Goal: Information Seeking & Learning: Learn about a topic

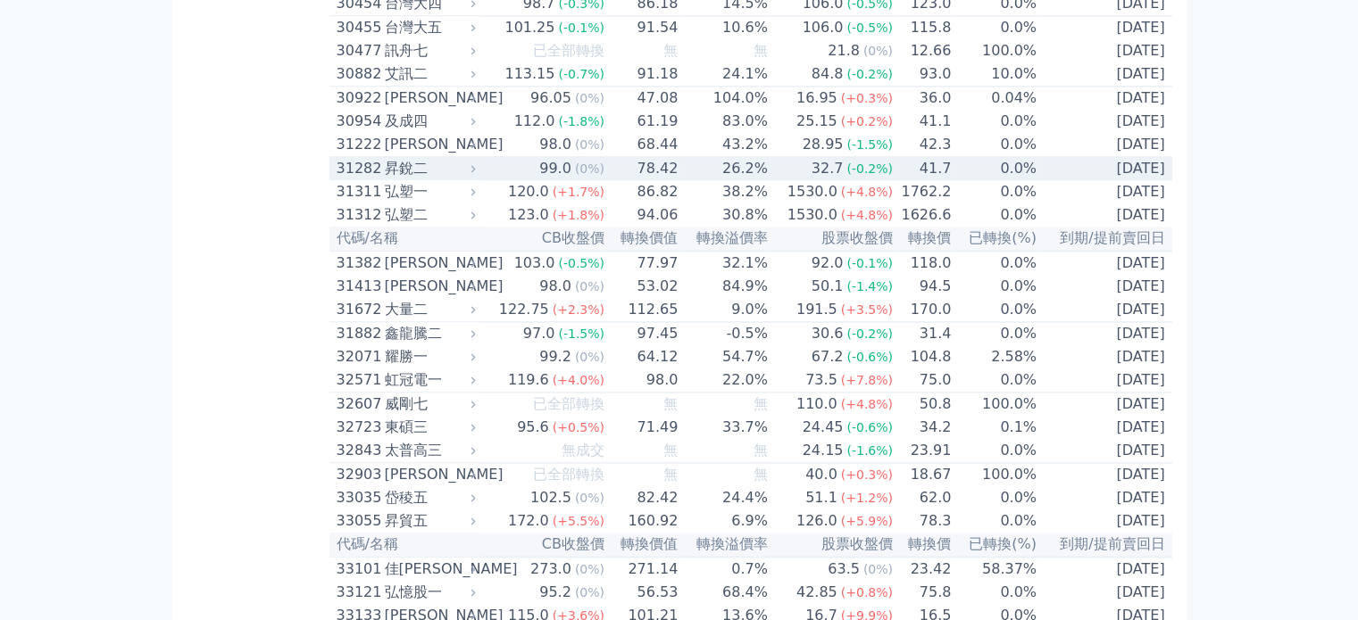
scroll to position [2767, 0]
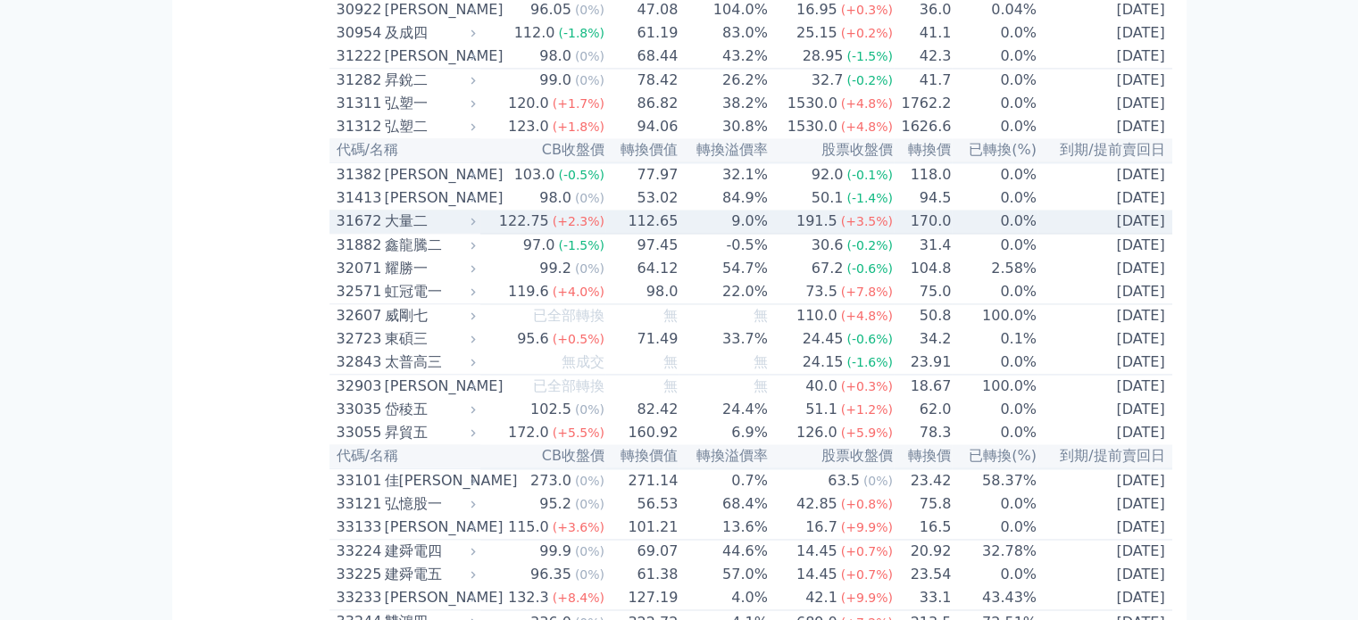
click at [411, 232] on div "大量二" at bounding box center [428, 221] width 87 height 21
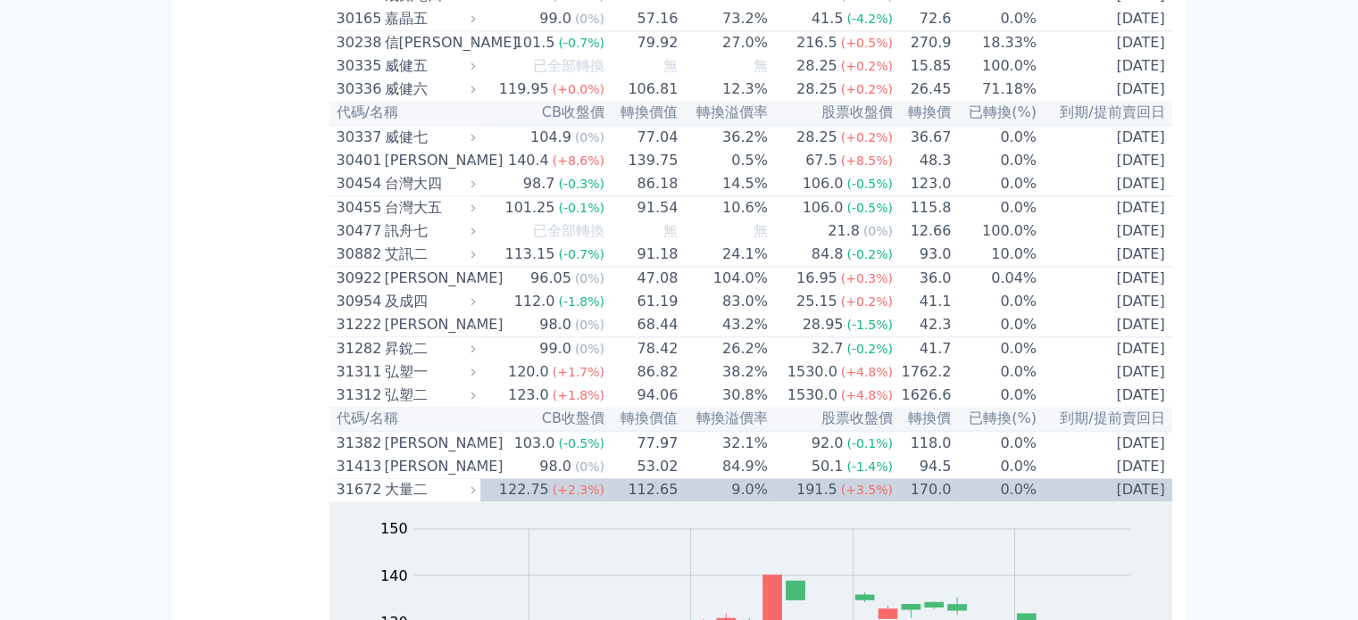
scroll to position [2499, 0]
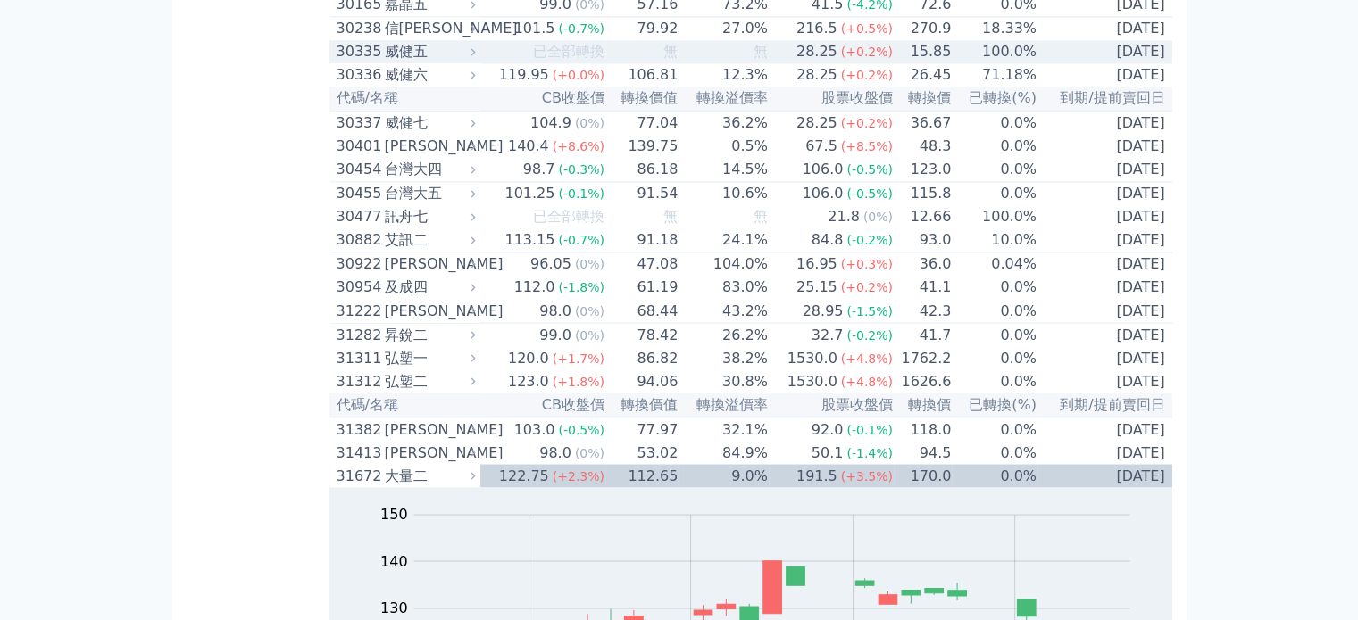
scroll to position [3124, 0]
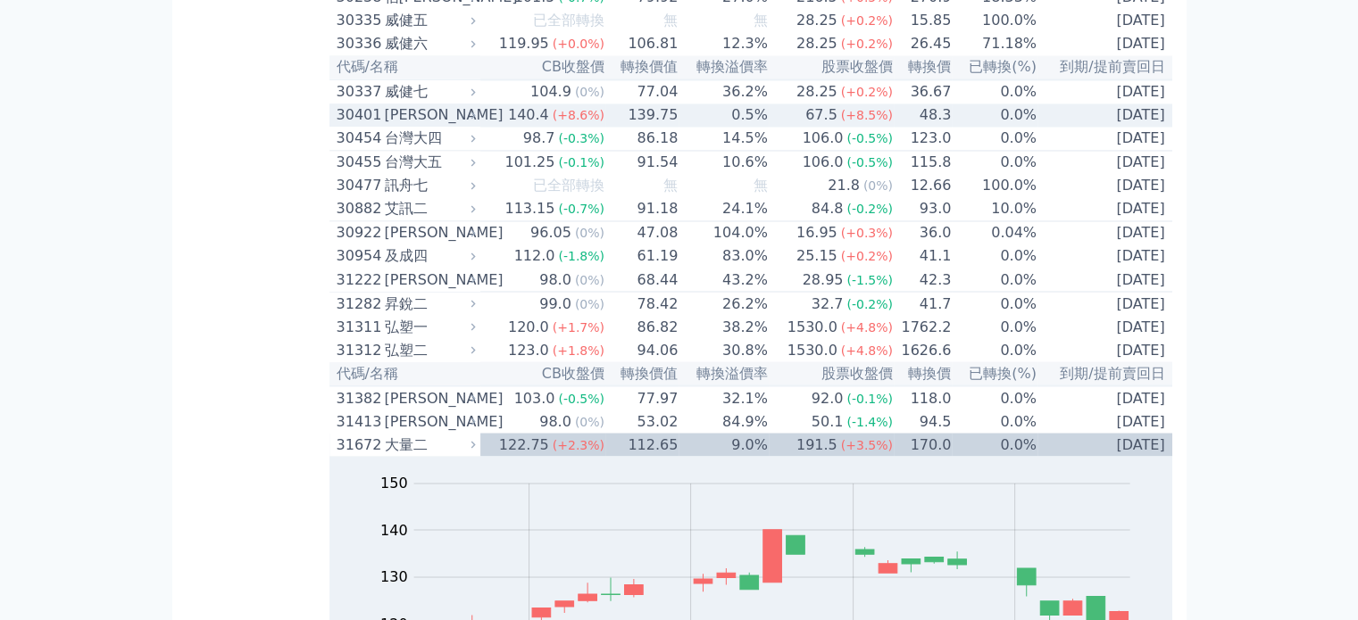
click at [421, 126] on div "遠見一" at bounding box center [428, 114] width 87 height 21
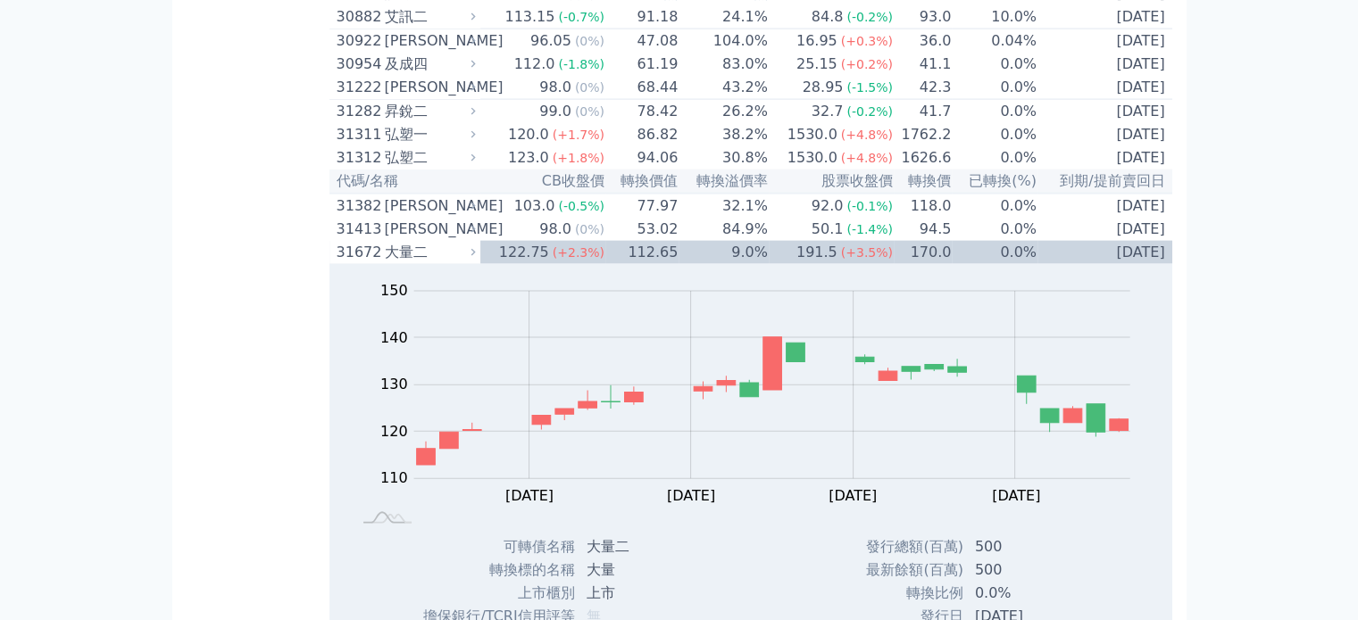
scroll to position [3927, 0]
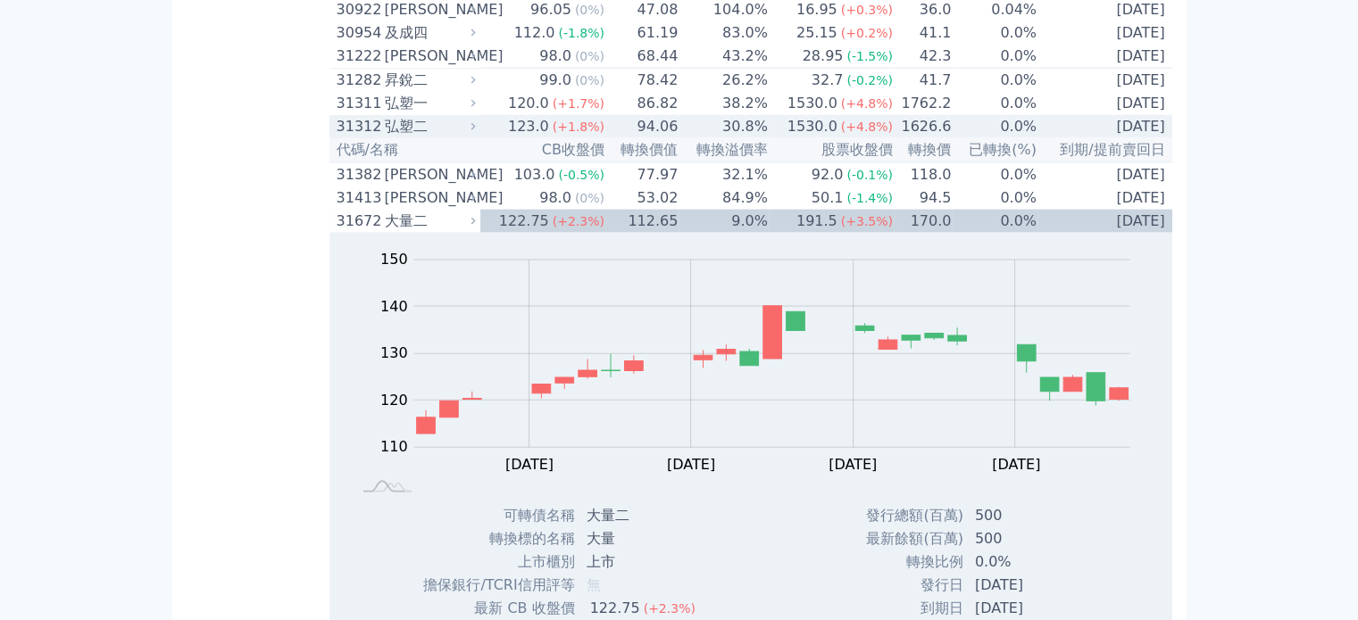
click at [414, 137] on div "弘塑二" at bounding box center [428, 126] width 87 height 21
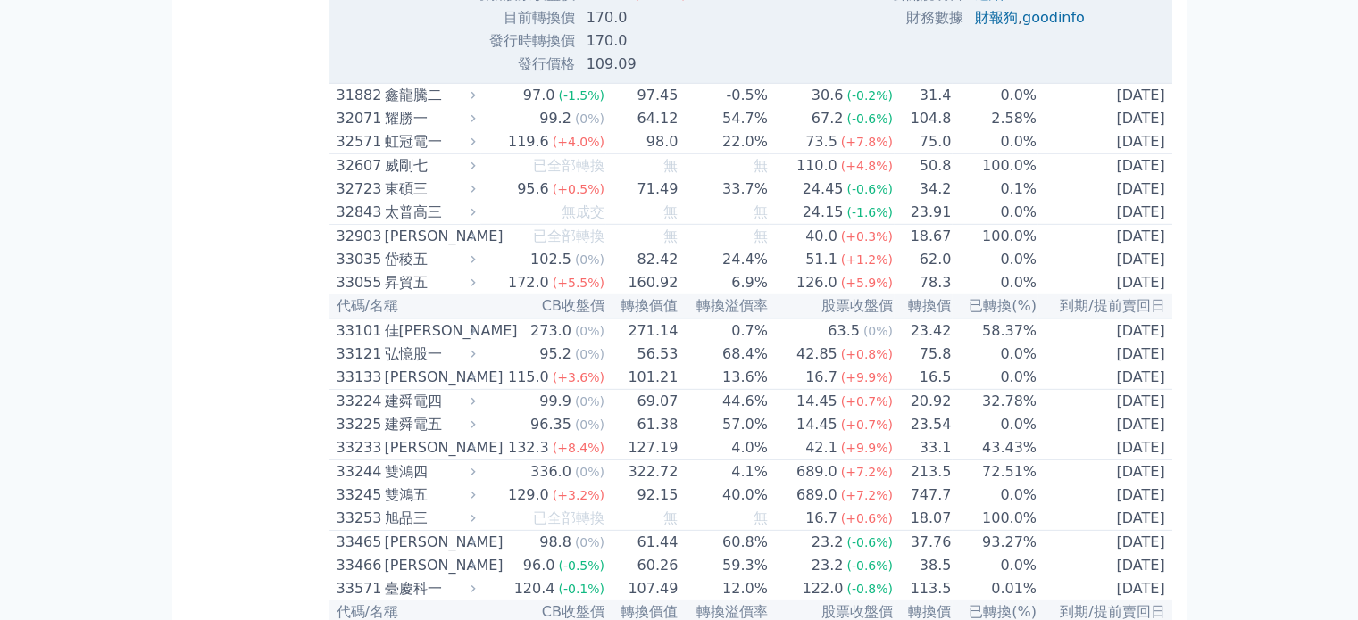
scroll to position [5266, 0]
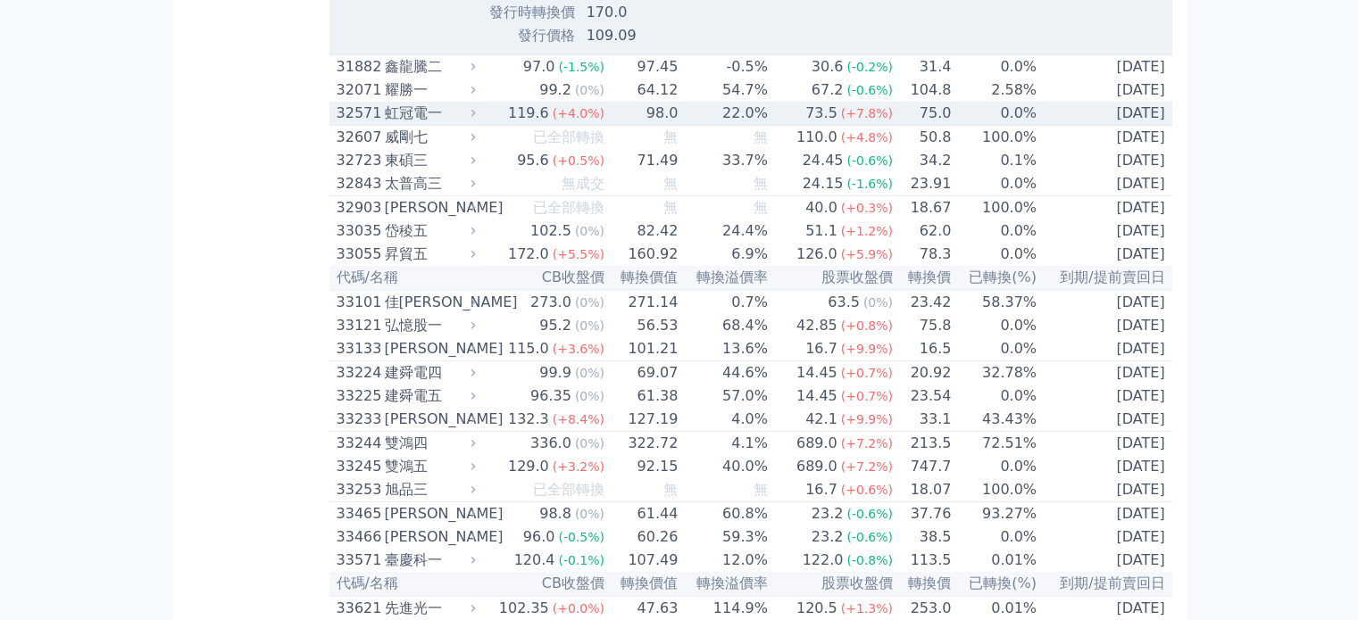
click at [427, 124] on div "虹冠電一" at bounding box center [428, 113] width 87 height 21
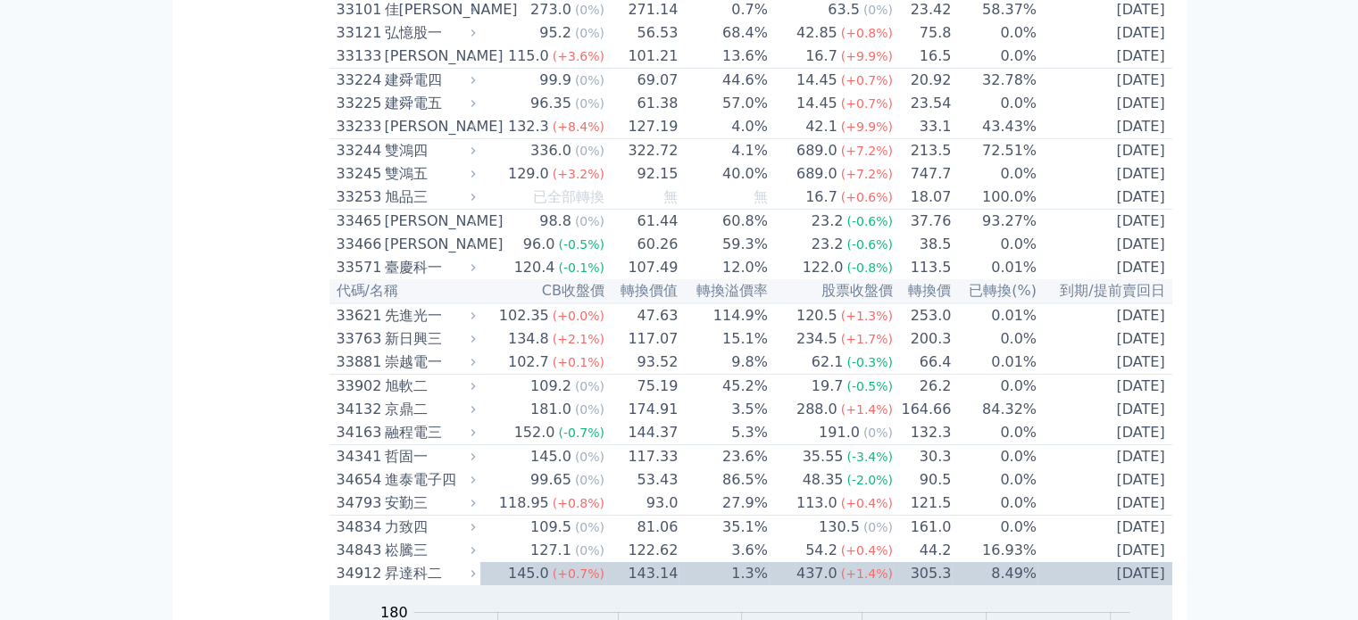
scroll to position [6159, 0]
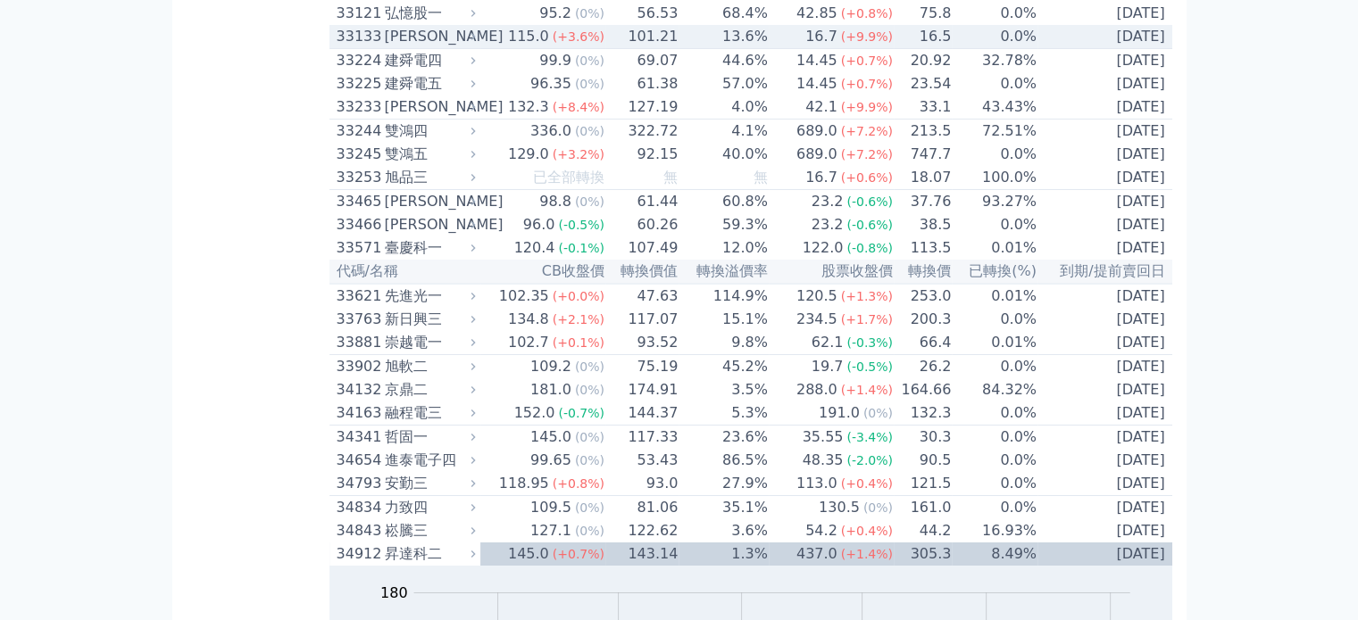
click at [403, 47] on div "斐成三" at bounding box center [428, 36] width 87 height 21
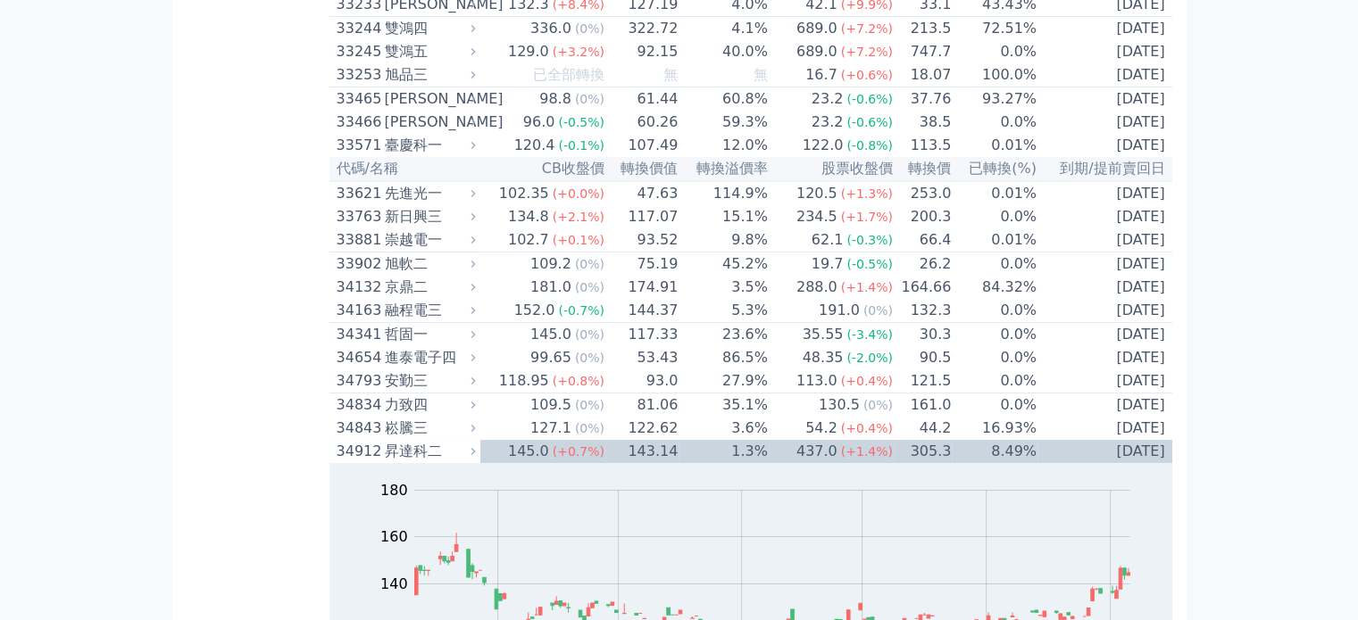
scroll to position [6873, 0]
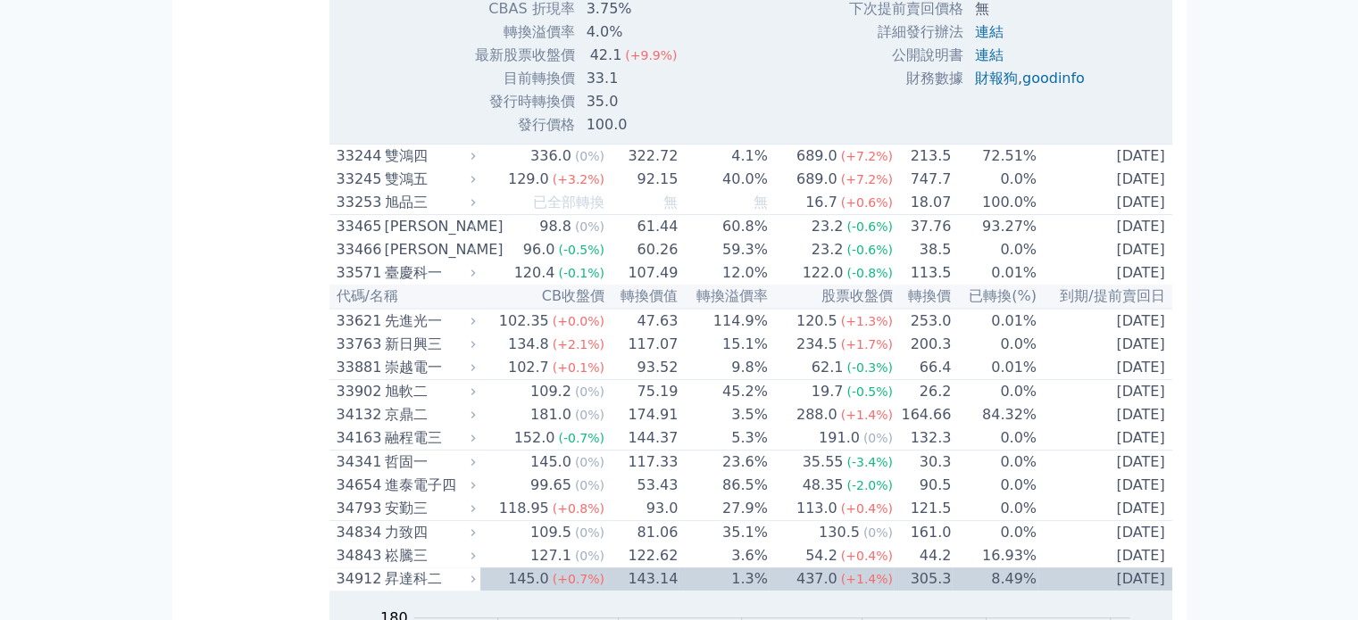
scroll to position [7408, 0]
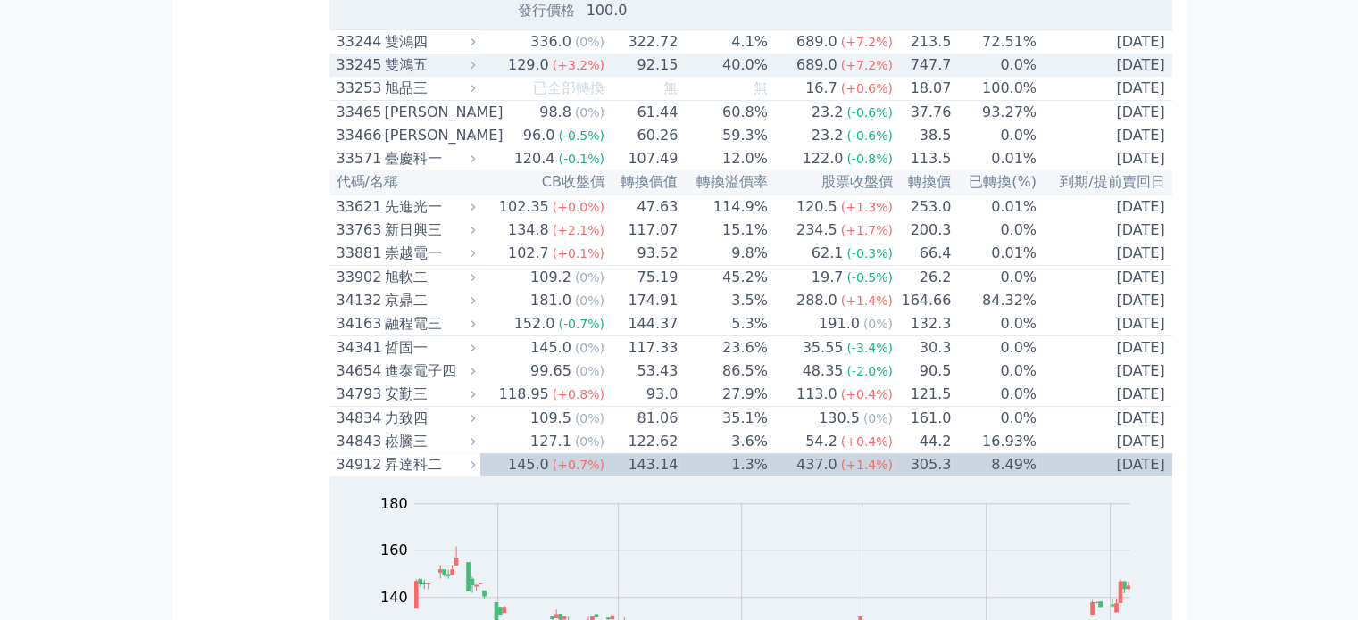
click at [404, 76] on div "雙鴻五" at bounding box center [428, 64] width 87 height 21
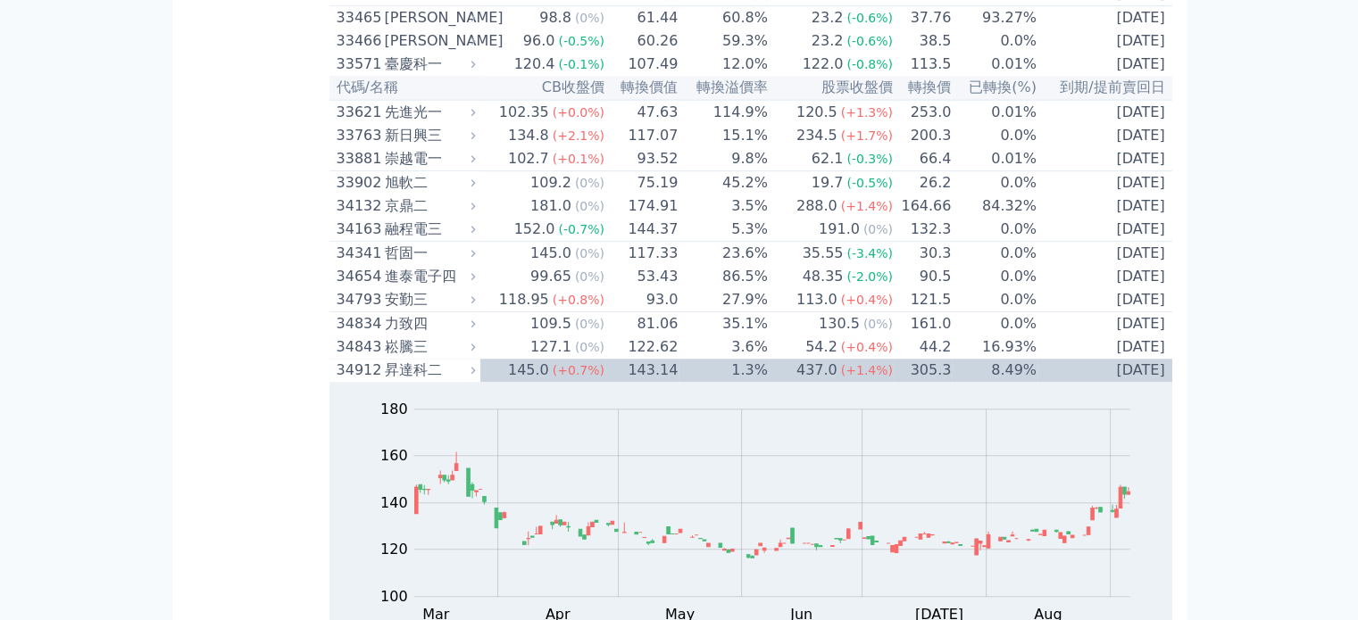
scroll to position [8122, 0]
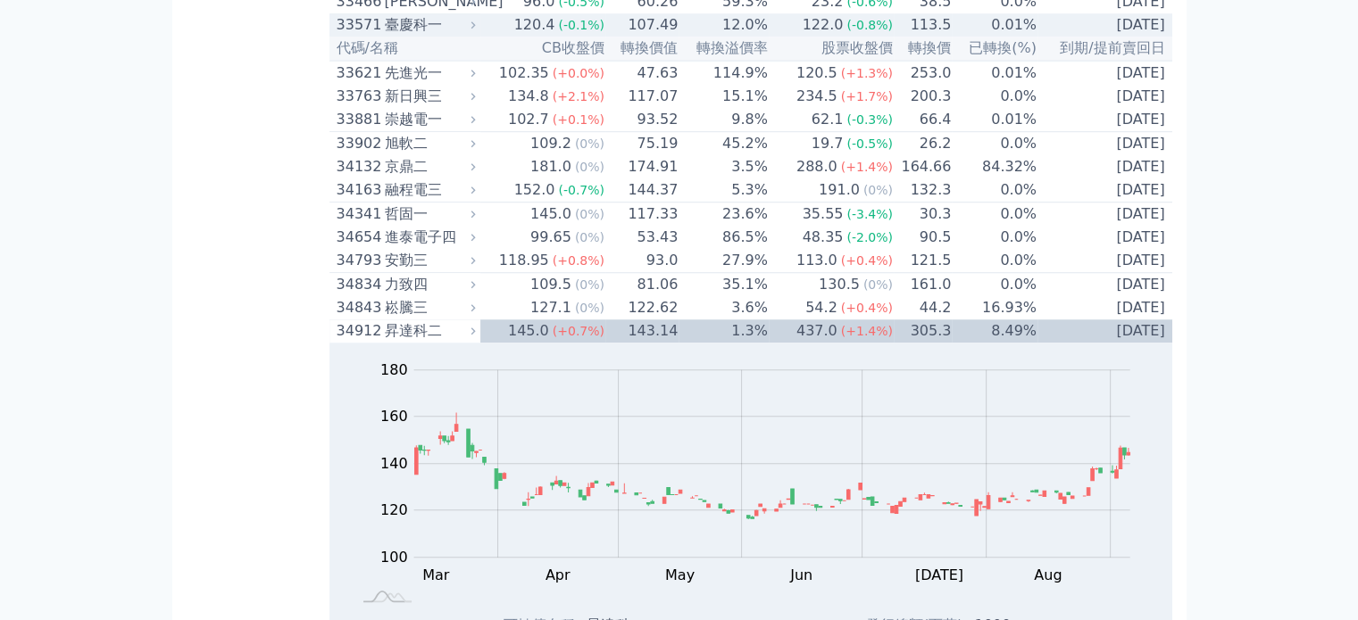
click at [437, 36] on div "臺慶科一" at bounding box center [428, 24] width 87 height 21
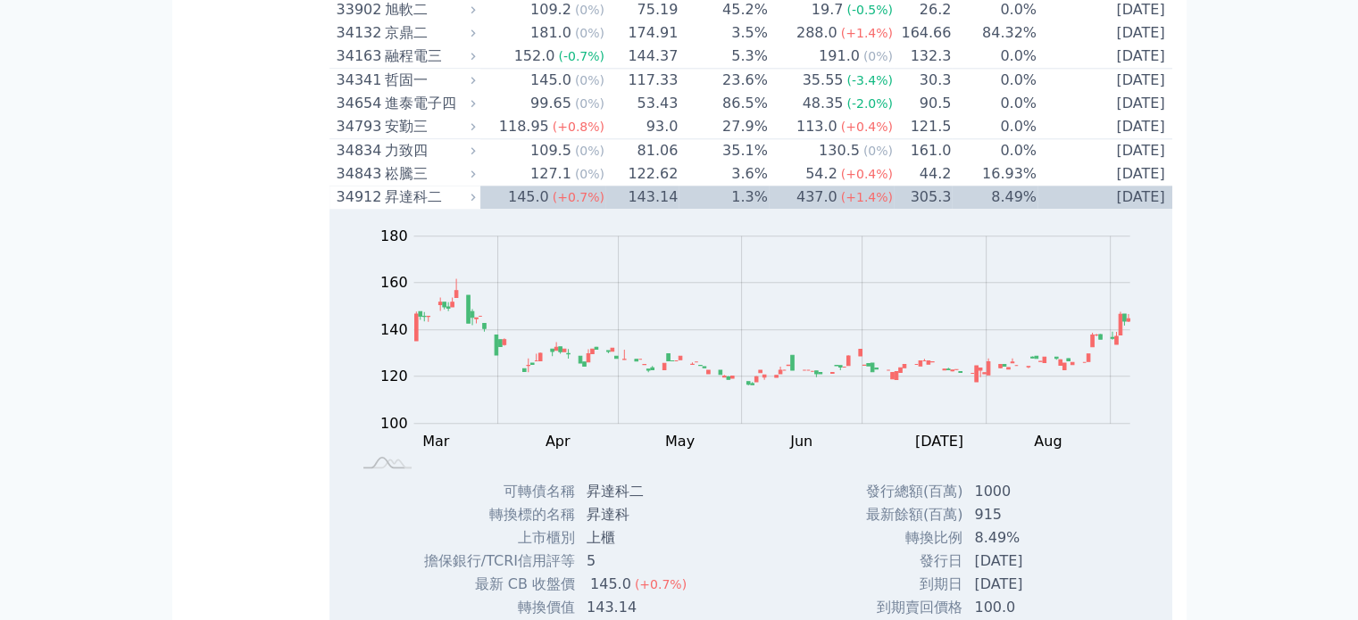
scroll to position [8926, 0]
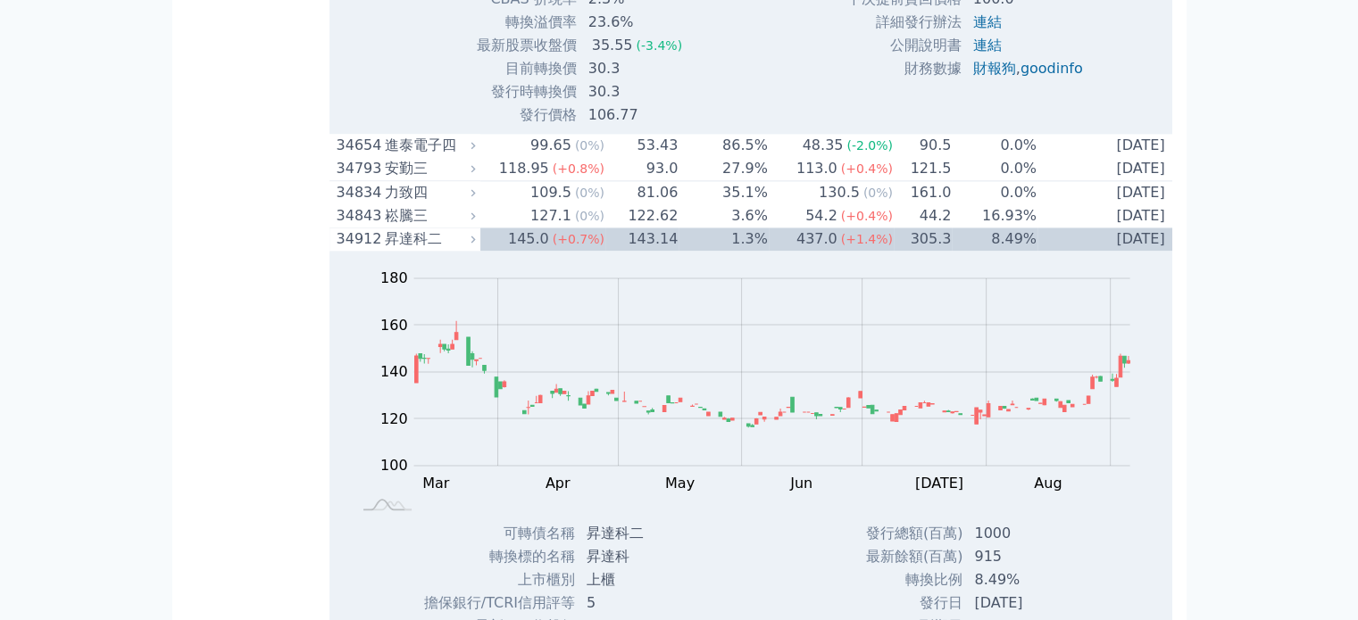
scroll to position [9550, 0]
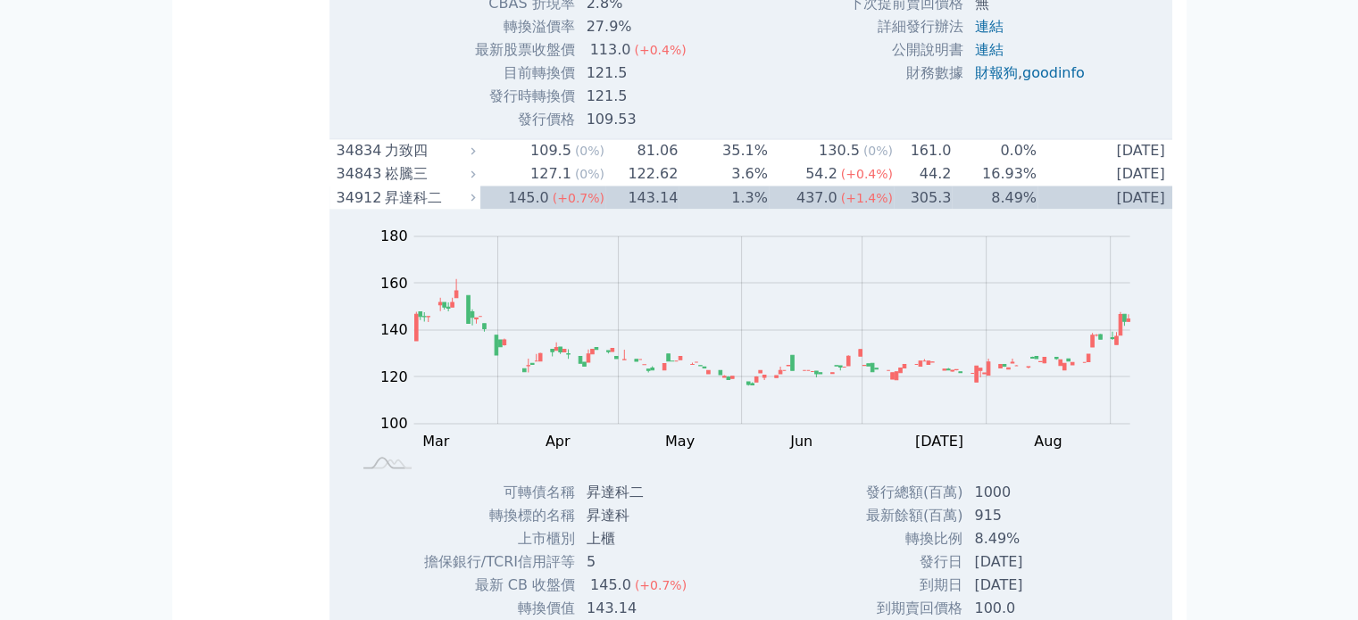
scroll to position [10265, 0]
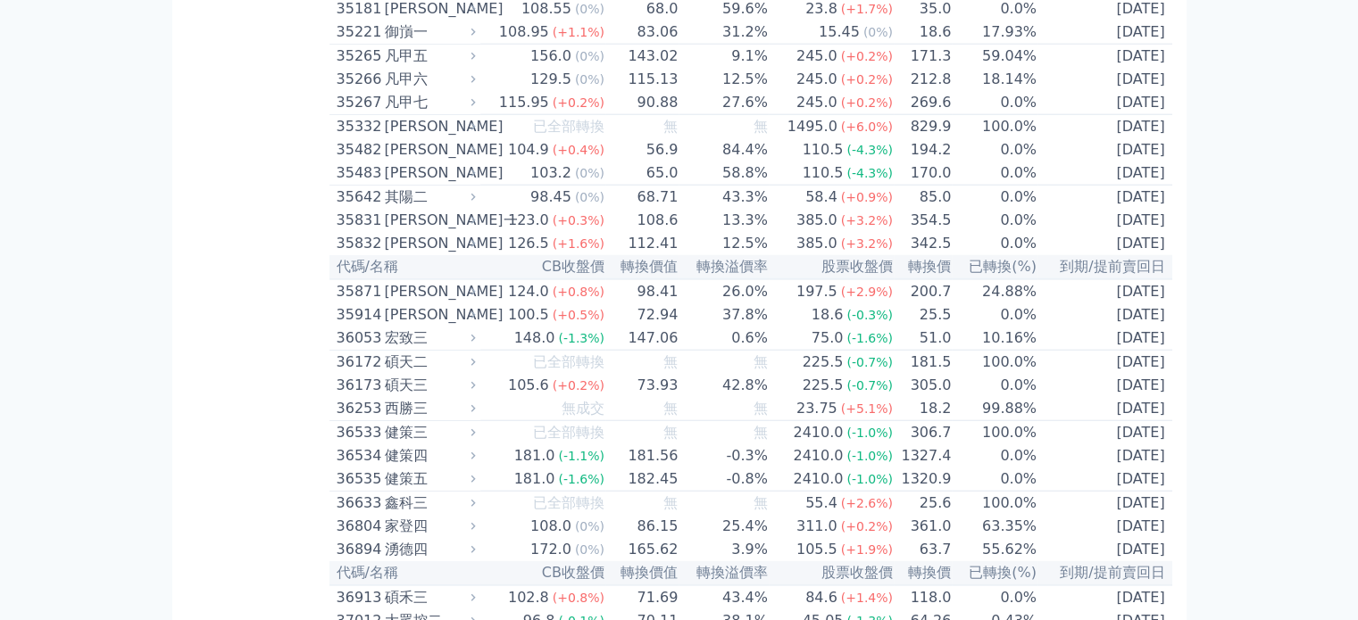
scroll to position [11425, 0]
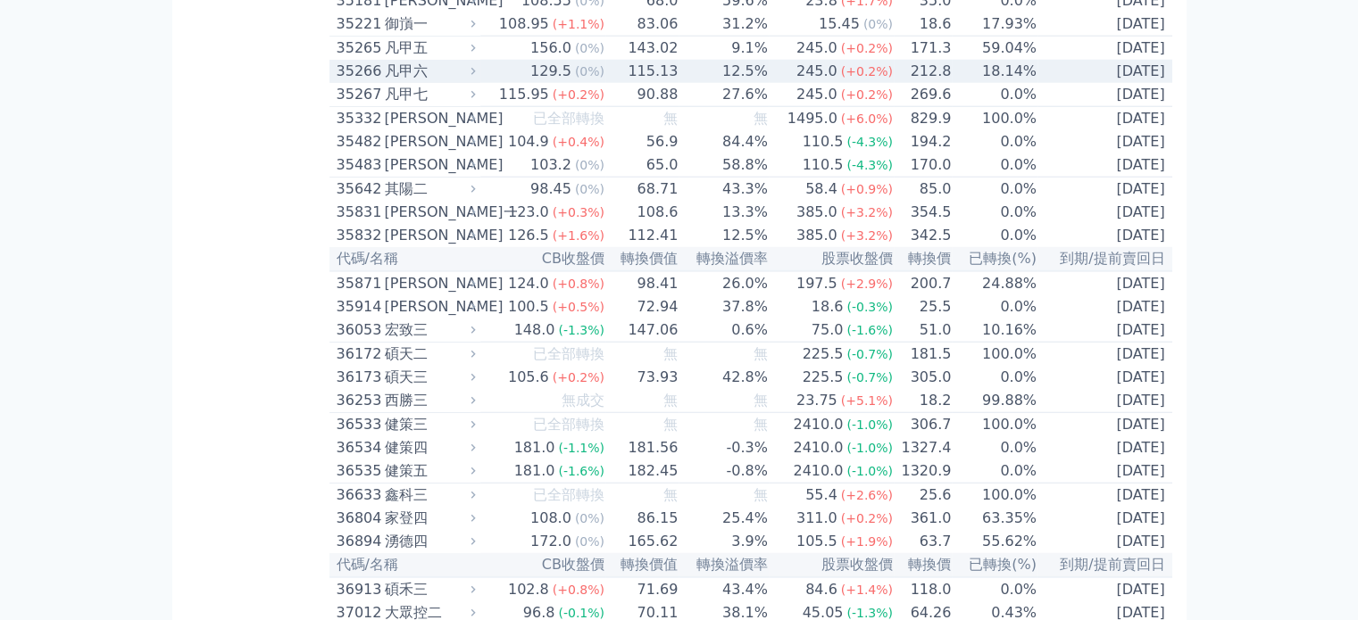
click at [592, 79] on span "(0%)" at bounding box center [589, 71] width 29 height 14
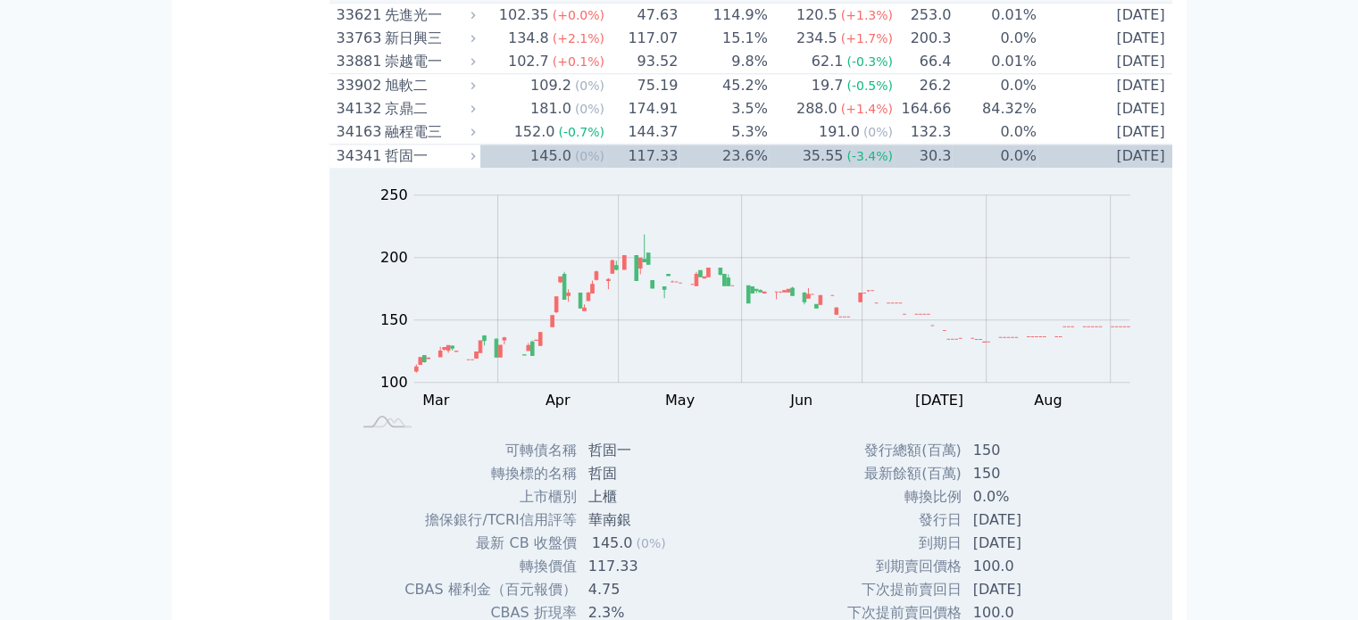
scroll to position [8836, 0]
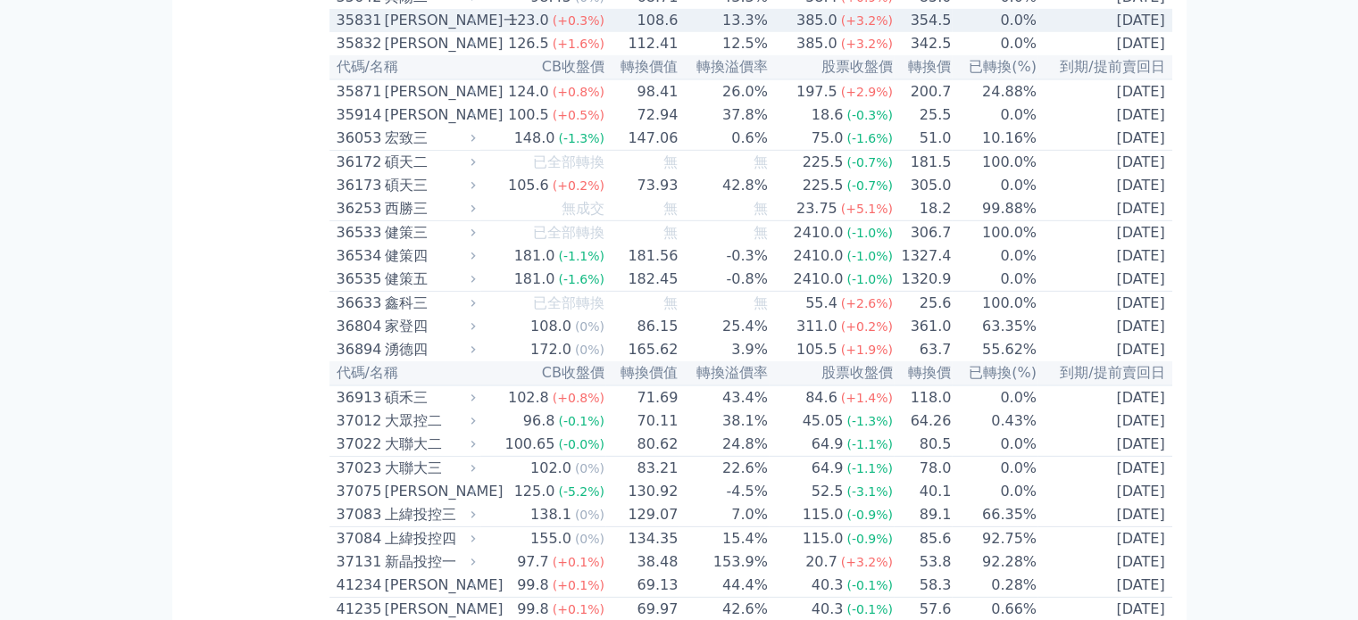
scroll to position [12228, 0]
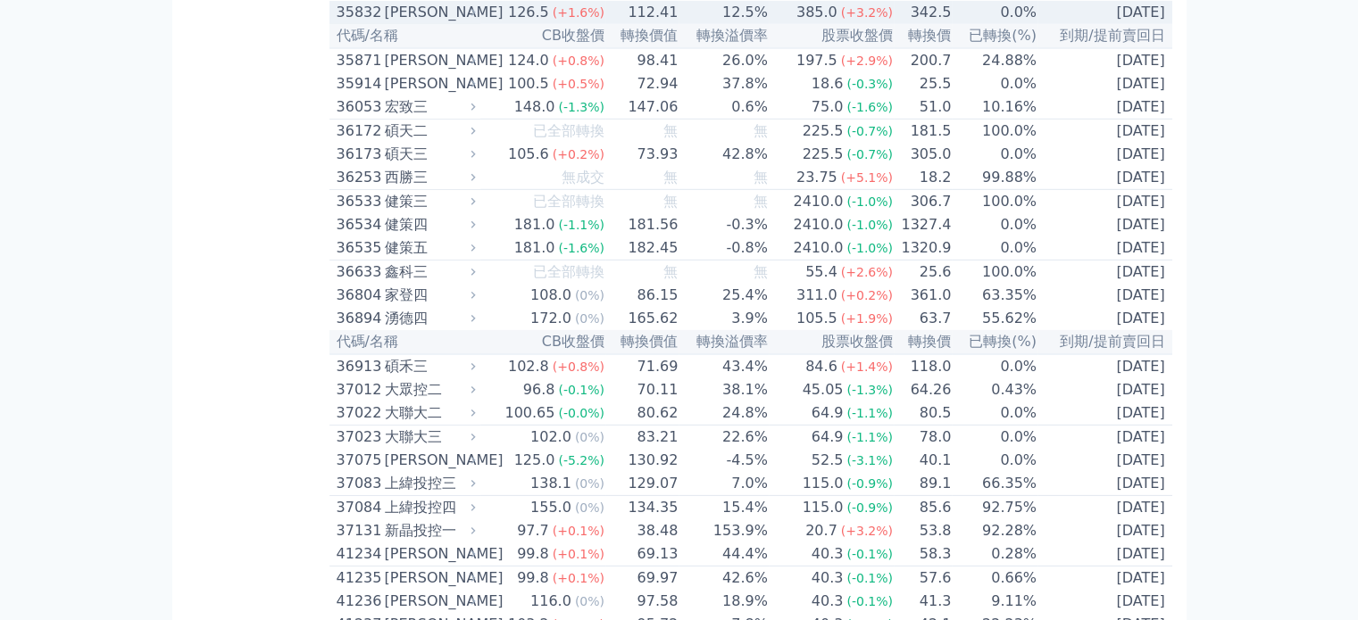
click at [425, 23] on div "辛耘二" at bounding box center [428, 12] width 87 height 21
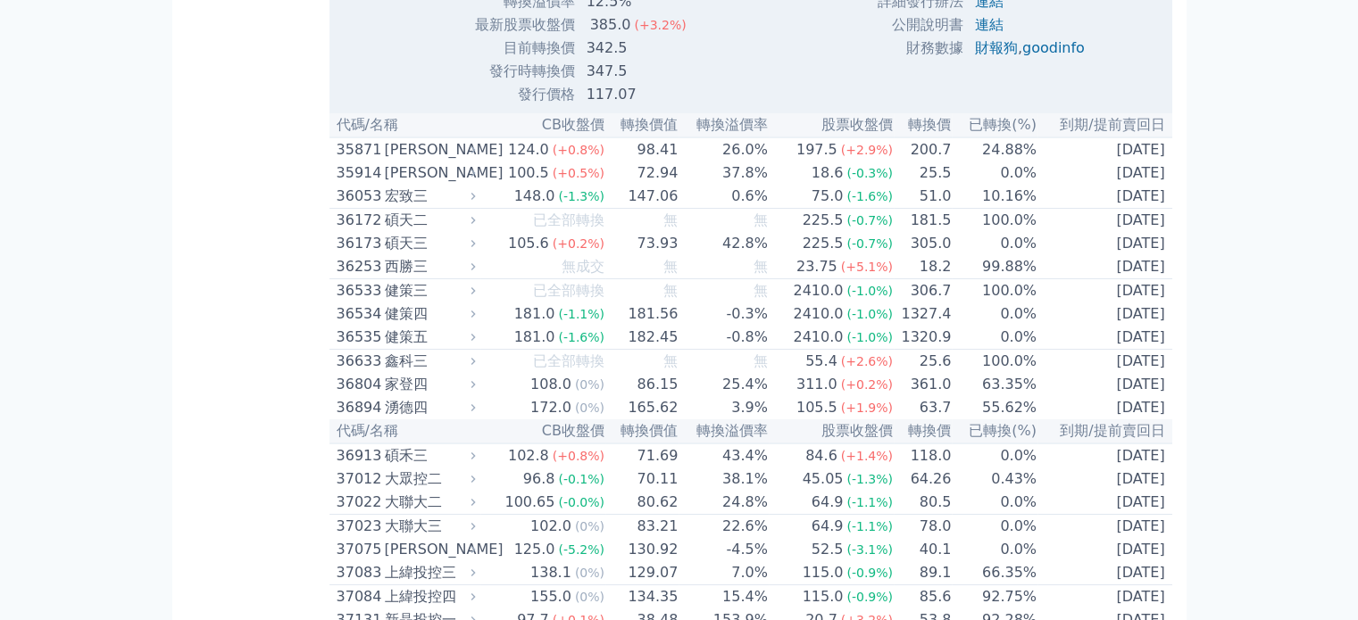
scroll to position [13567, 0]
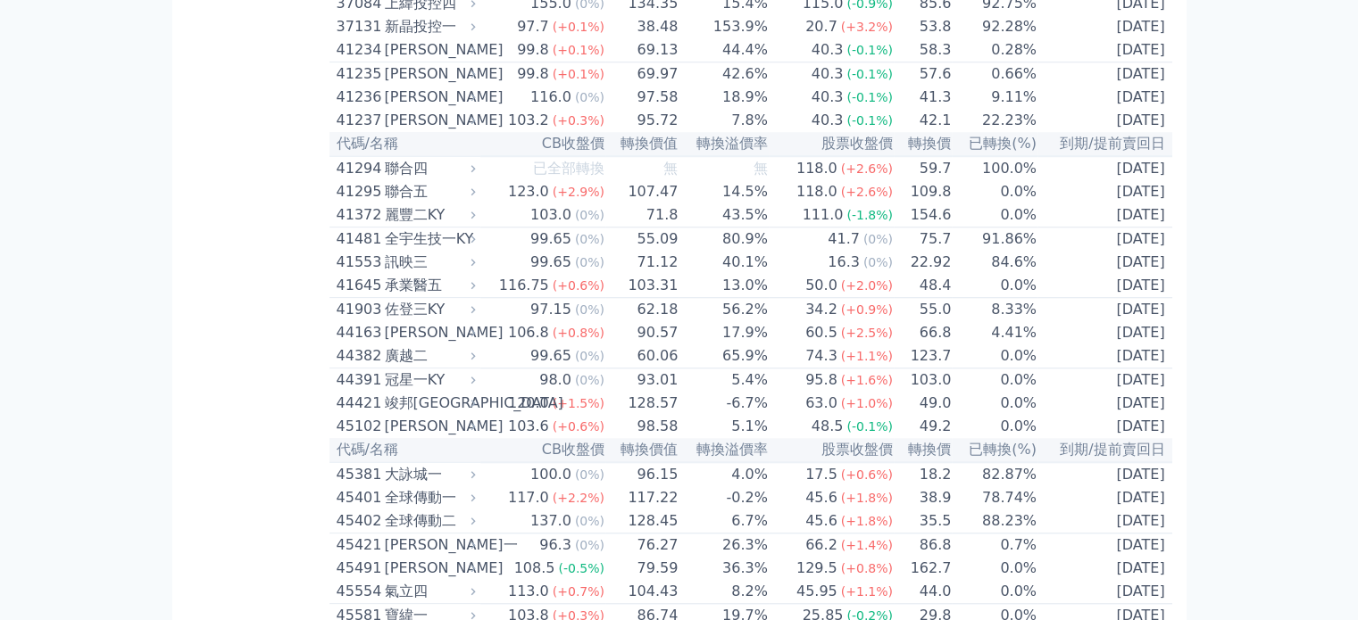
scroll to position [15084, 0]
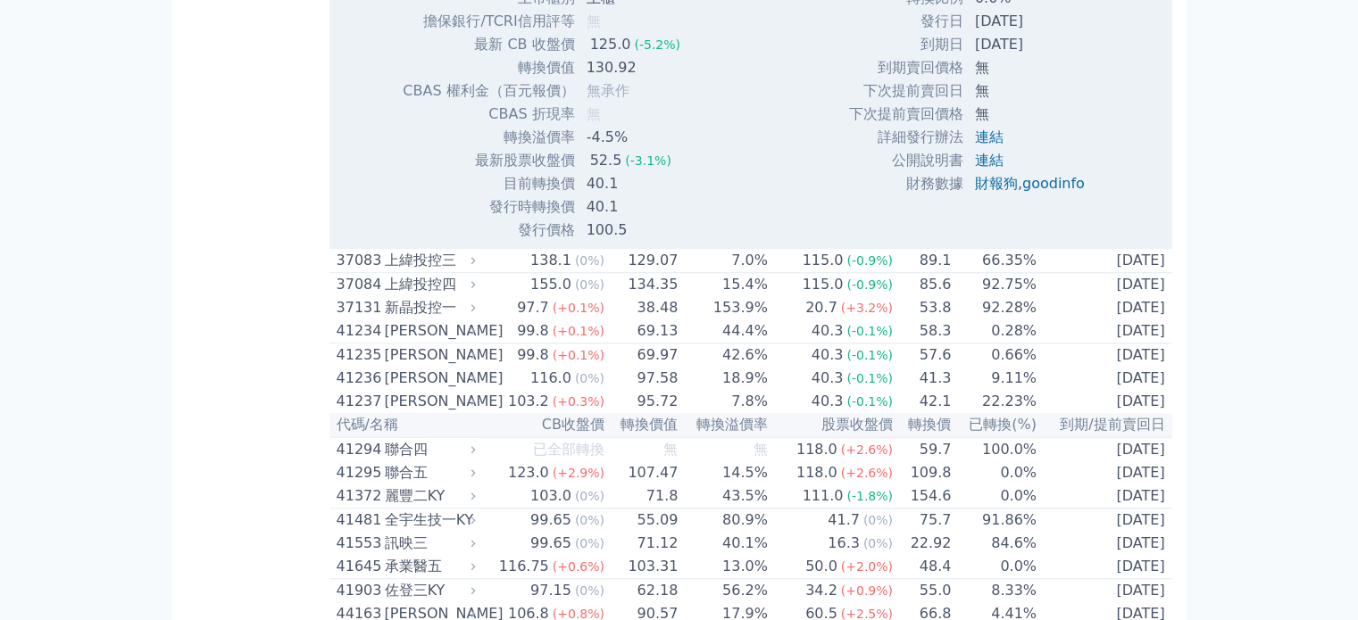
scroll to position [15620, 0]
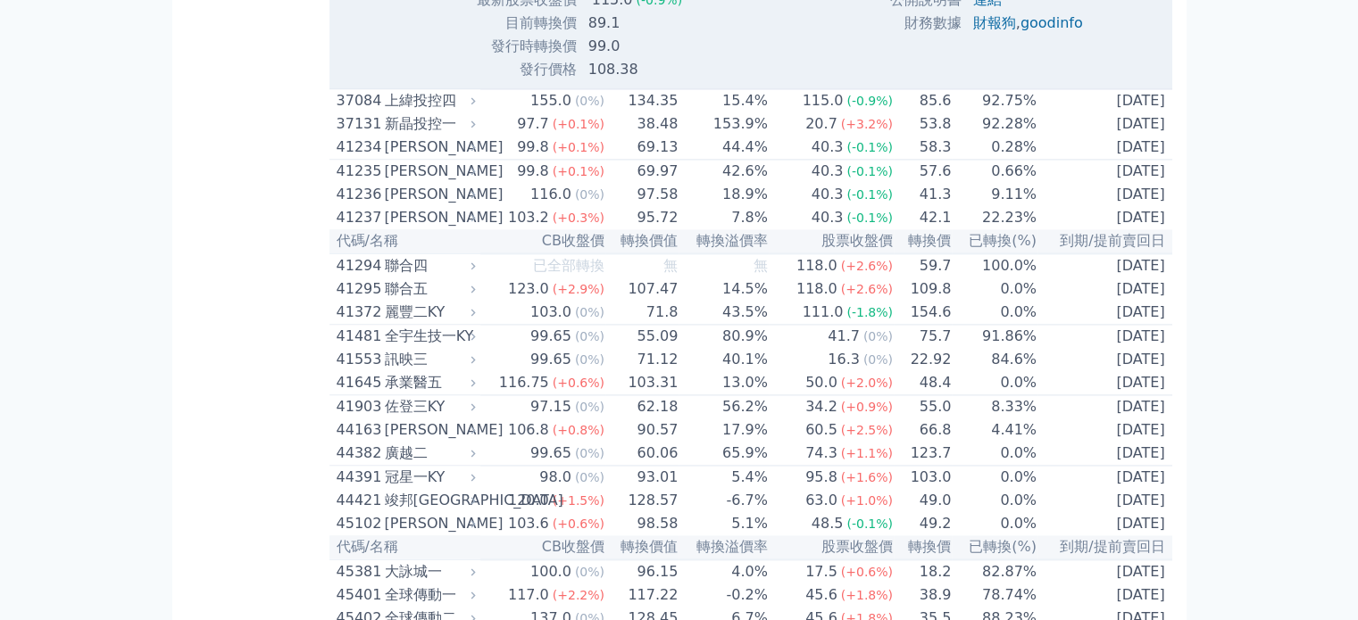
scroll to position [16334, 0]
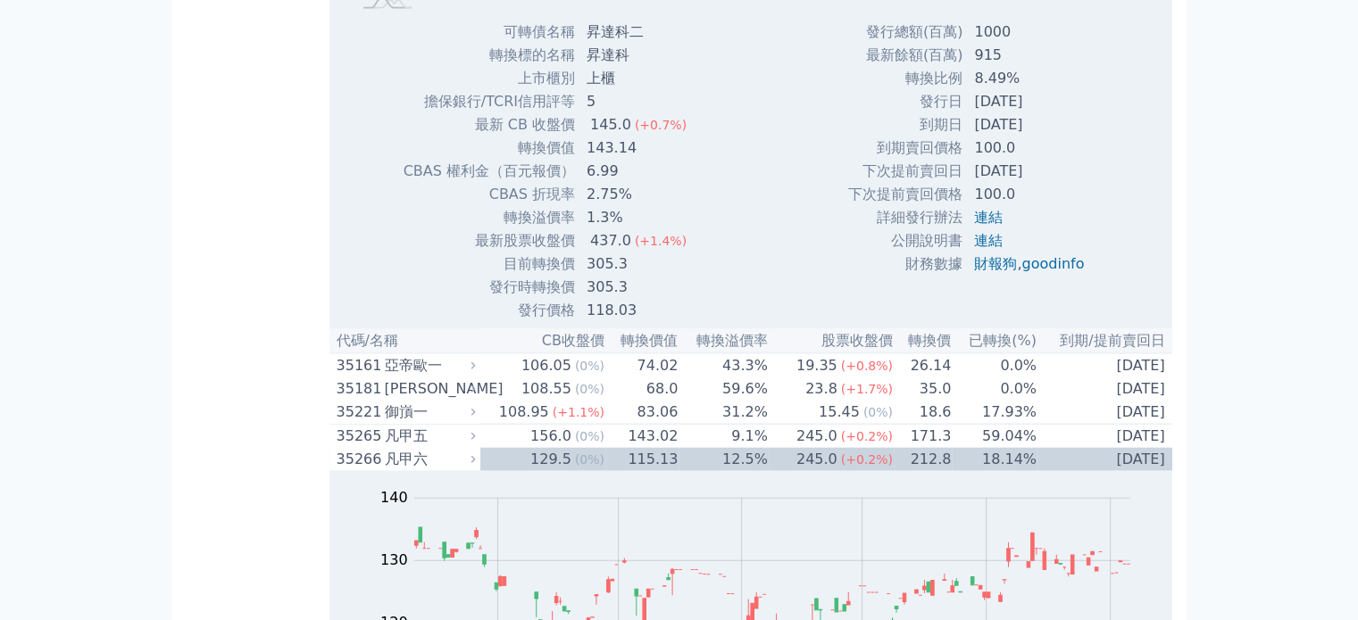
scroll to position [11068, 0]
